Goal: Task Accomplishment & Management: Manage account settings

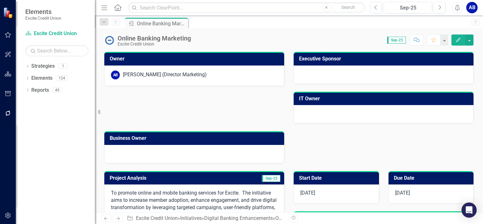
drag, startPoint x: 480, startPoint y: 95, endPoint x: 19, endPoint y: 42, distance: 463.7
drag, startPoint x: 19, startPoint y: 44, endPoint x: -1, endPoint y: 77, distance: 39.1
click at [0, 77] on html "Elements Excite Credit Union Strategy Excite Credit Union Search Dropdown Strat…" at bounding box center [241, 112] width 483 height 224
click at [8, 35] on icon "button" at bounding box center [8, 34] width 7 height 5
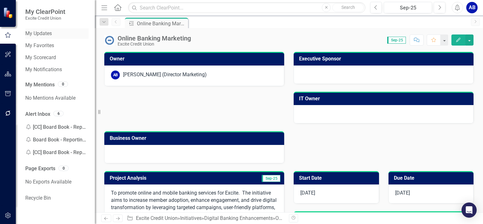
click at [42, 37] on link "My Updates" at bounding box center [56, 33] width 63 height 7
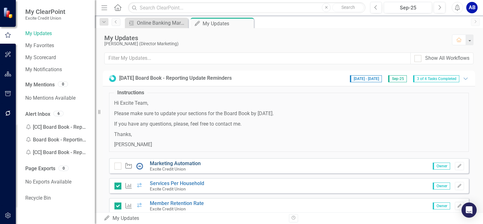
click at [164, 163] on link "Marketing Automation" at bounding box center [175, 163] width 51 height 6
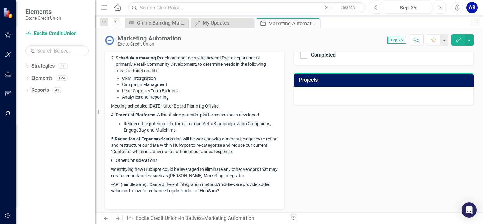
scroll to position [249, 0]
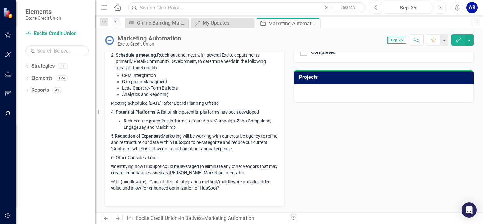
click at [227, 188] on p "*API (middleware): Can a different integration method/middleware provide added …" at bounding box center [194, 184] width 167 height 15
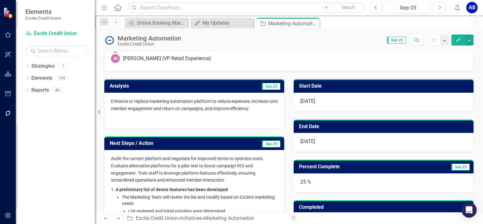
scroll to position [100, 0]
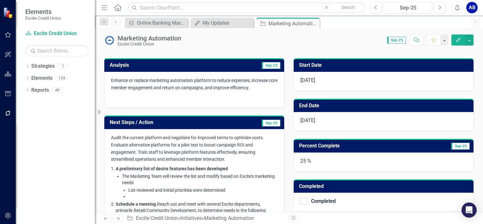
click at [461, 144] on span "Sep-25" at bounding box center [460, 145] width 19 height 7
click at [455, 144] on span "Sep-25" at bounding box center [460, 145] width 19 height 7
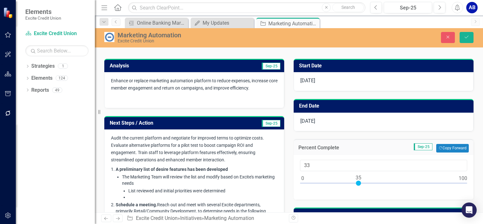
type input "35"
drag, startPoint x: 340, startPoint y: 181, endPoint x: 356, endPoint y: 182, distance: 16.1
click at [356, 182] on div at bounding box center [358, 182] width 5 height 5
click at [467, 34] on button "Save" at bounding box center [466, 37] width 14 height 11
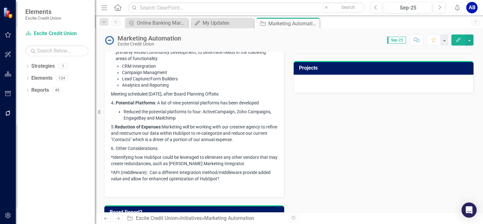
scroll to position [258, 0]
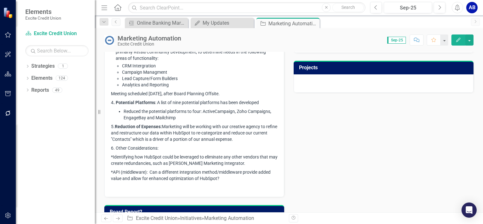
click at [161, 146] on p "6. Other Considerations:" at bounding box center [194, 147] width 167 height 9
click at [111, 146] on div "Audit the current platform and negotiate for improved terms to optimize costs. …" at bounding box center [194, 84] width 180 height 226
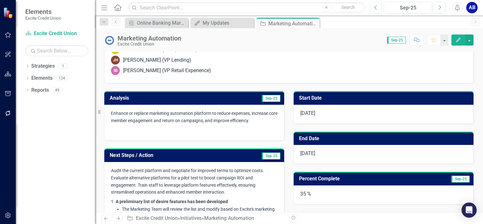
scroll to position [76, 0]
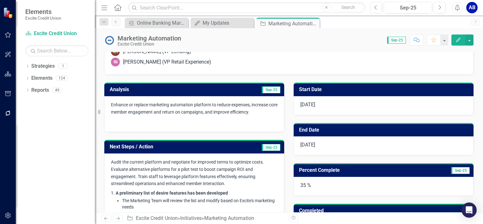
click at [268, 147] on span "Sep-25" at bounding box center [271, 147] width 19 height 7
click at [269, 147] on span "Sep-25" at bounding box center [271, 147] width 19 height 7
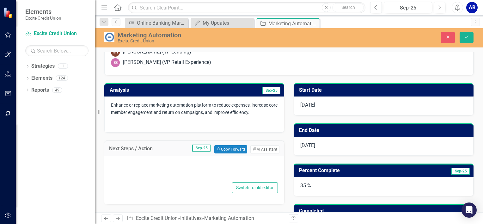
type textarea "<p><span style="font-size: 14px;">Audit the current platform and negotiate for …"
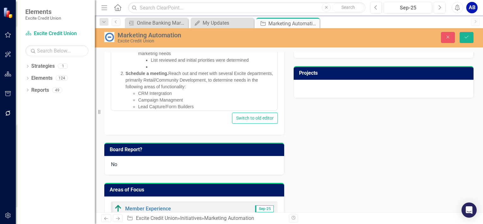
scroll to position [125, 0]
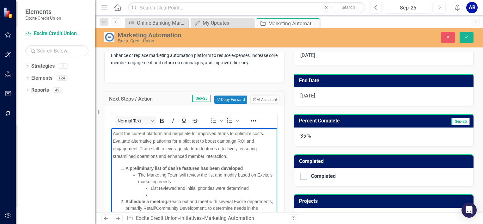
click at [273, 106] on div "Normal Text To open the popup, press Shift+Enter To open the popup, press Shift…" at bounding box center [194, 184] width 180 height 156
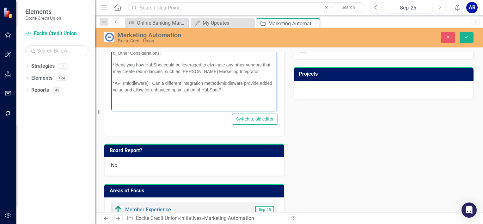
scroll to position [253, 0]
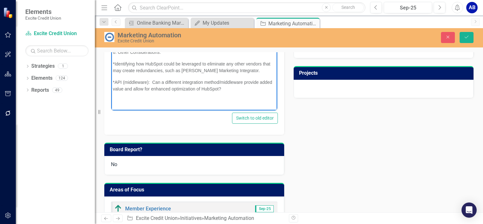
click at [241, 90] on p "*API (middleware): Can a different integration method/middleware provide added …" at bounding box center [194, 85] width 163 height 13
click at [116, 81] on span "*API (middleware): Can a different integration method/middleware provide added …" at bounding box center [192, 86] width 159 height 12
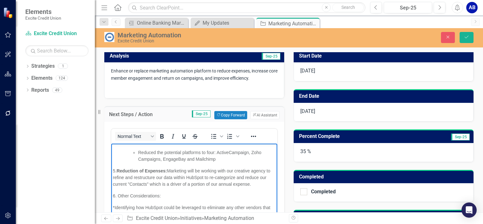
scroll to position [113, 0]
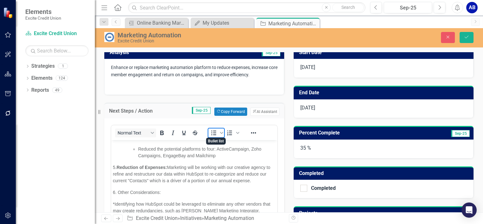
click at [215, 130] on icon "Bullet list" at bounding box center [214, 133] width 8 height 8
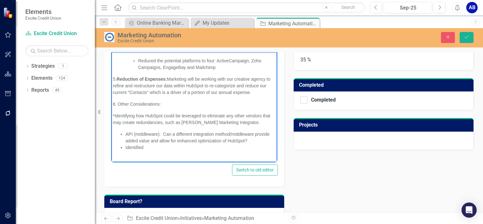
click at [115, 115] on span "*Identifying how HubSpot could be leveraged to eliminate any other vendors that…" at bounding box center [191, 119] width 157 height 12
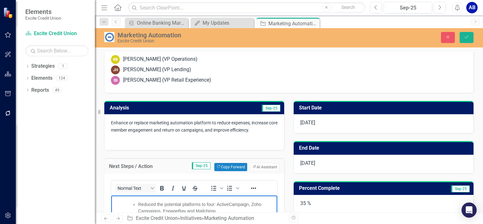
scroll to position [48, 0]
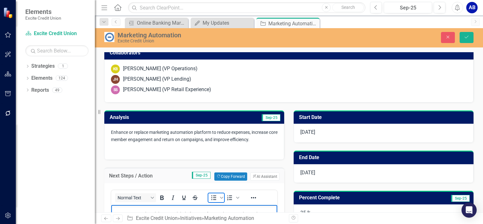
click at [215, 195] on icon "Bullet list" at bounding box center [214, 198] width 8 height 8
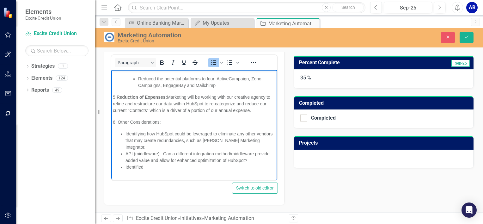
click at [146, 166] on li "Identified" at bounding box center [200, 166] width 150 height 7
click at [166, 173] on li "Identified marketing automation capabilities through our digital banking vendor…" at bounding box center [200, 169] width 150 height 13
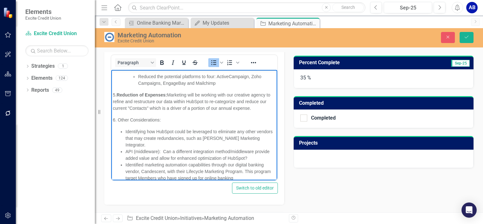
scroll to position [161, 0]
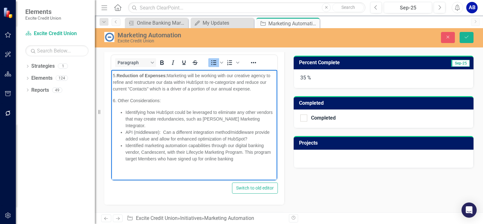
click at [257, 159] on li "Identified marketing automation capabilities through our digital banking vendor…" at bounding box center [200, 152] width 150 height 20
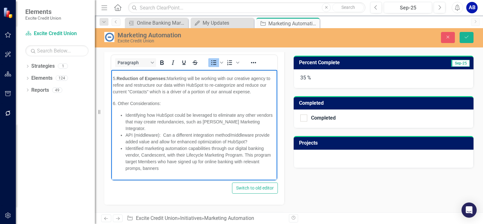
scroll to position [167, 0]
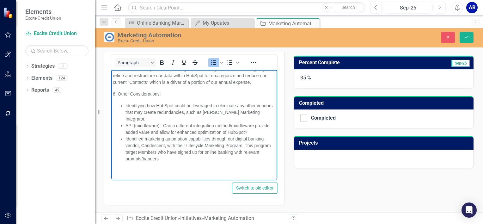
click at [179, 159] on li "Identified marketing automation capabilities through our digital banking vendor…" at bounding box center [200, 148] width 150 height 27
click at [154, 150] on li "Identified marketing automation capabilities through our digital banking vendor…" at bounding box center [200, 148] width 150 height 27
click at [241, 158] on li "Identified marketing automation capabilities through our digital banking vendor…" at bounding box center [200, 148] width 150 height 27
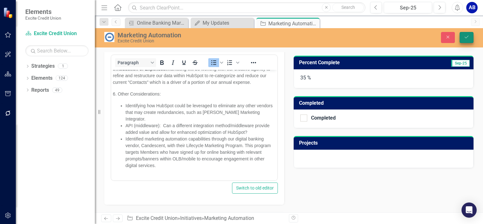
click at [469, 36] on icon "Save" at bounding box center [466, 37] width 6 height 4
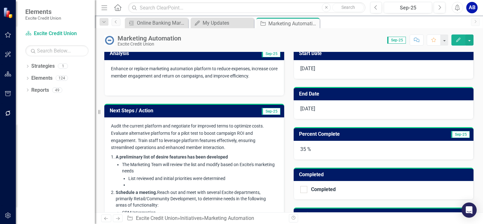
scroll to position [110, 0]
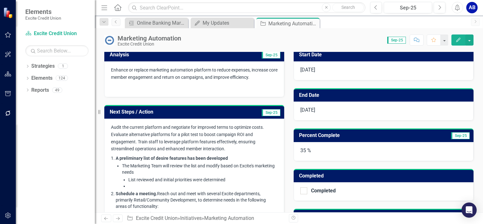
click at [267, 111] on span "Sep-25" at bounding box center [271, 112] width 19 height 7
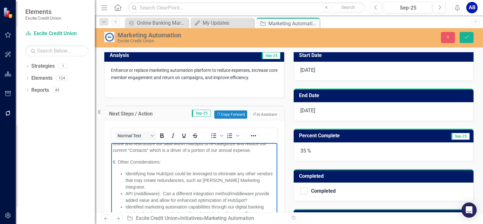
scroll to position [173, 0]
drag, startPoint x: 272, startPoint y: 183, endPoint x: 326, endPoint y: 361, distance: 186.6
drag, startPoint x: 174, startPoint y: 159, endPoint x: 222, endPoint y: 298, distance: 147.2
click at [111, 159] on html "Audit the current platform and negotiate for improved terms to optimize costs. …" at bounding box center [194, 111] width 166 height 285
click at [160, 134] on icon "Bold" at bounding box center [162, 136] width 8 height 8
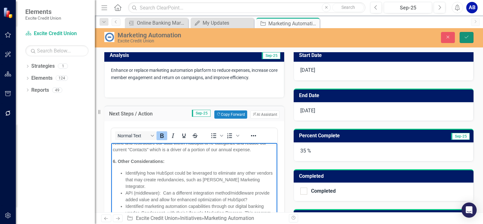
click at [465, 39] on button "Save" at bounding box center [466, 37] width 14 height 11
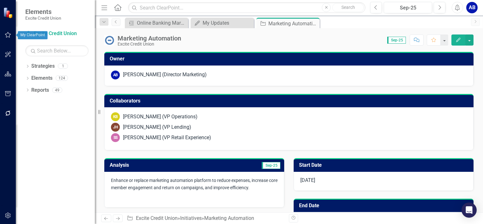
click at [7, 35] on icon "button" at bounding box center [8, 34] width 7 height 5
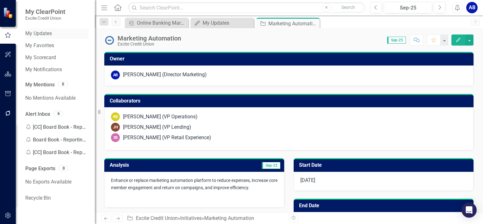
click at [51, 34] on link "My Updates" at bounding box center [56, 33] width 63 height 7
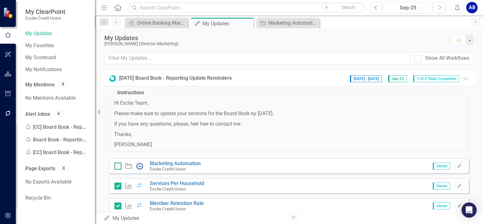
click at [116, 167] on div at bounding box center [117, 165] width 7 height 7
click at [116, 167] on input "checkbox" at bounding box center [116, 164] width 4 height 4
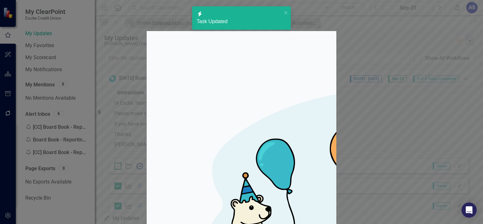
checkbox input "true"
